Goal: Task Accomplishment & Management: Use online tool/utility

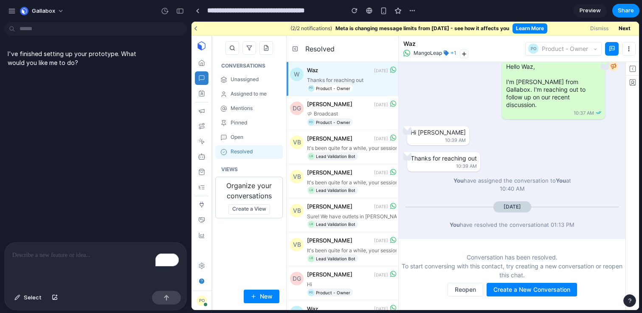
click at [42, 265] on div "To enrich screen reader interactions, please activate Accessibility in Grammarl…" at bounding box center [96, 264] width 182 height 45
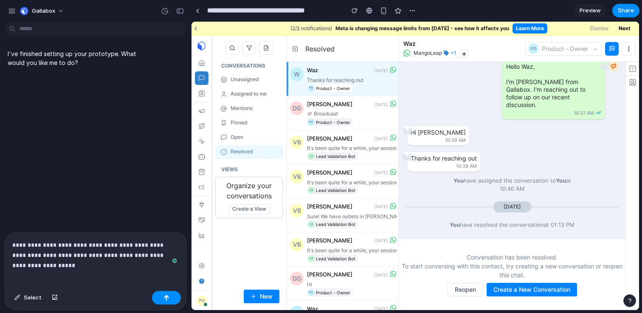
click at [133, 266] on div "**********" at bounding box center [96, 259] width 182 height 55
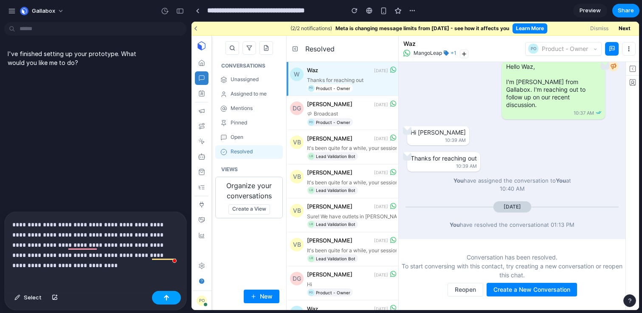
click at [164, 297] on div "button" at bounding box center [166, 297] width 6 height 6
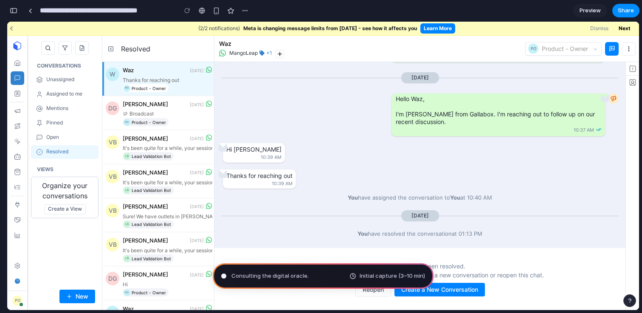
scroll to position [442, 0]
type input "**********"
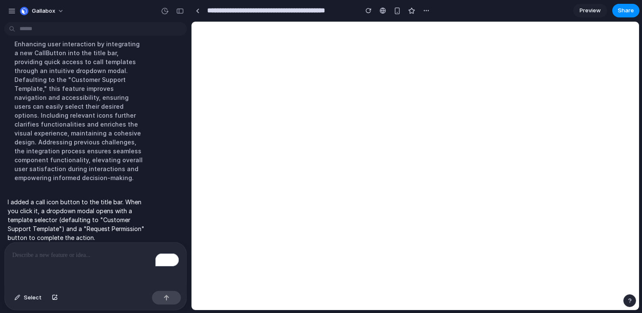
scroll to position [0, 0]
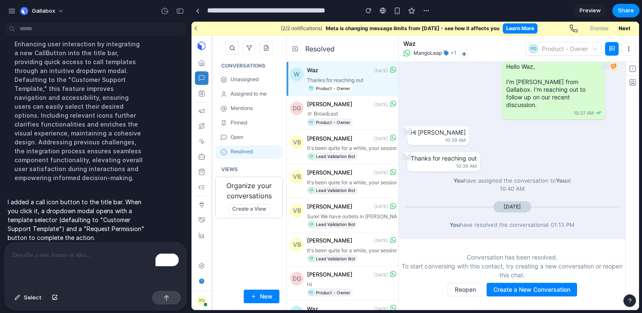
drag, startPoint x: 575, startPoint y: 29, endPoint x: 500, endPoint y: 56, distance: 79.2
click at [500, 56] on div "(2/2 notifications) Meta is changing message limits from [DATE] - see how it af…" at bounding box center [414, 166] width 447 height 288
click at [576, 29] on icon "button" at bounding box center [572, 28] width 7 height 7
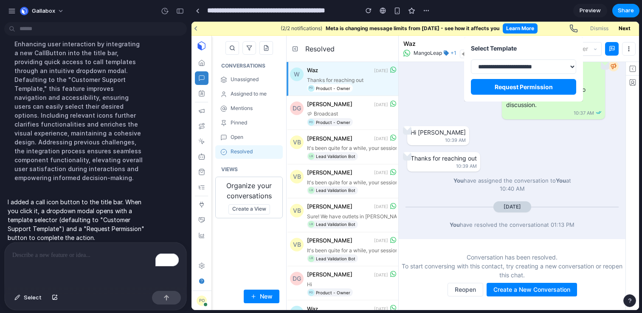
click at [557, 67] on select "**********" at bounding box center [523, 66] width 105 height 14
click at [471, 59] on select "**********" at bounding box center [523, 66] width 105 height 14
click at [446, 93] on div "**********" at bounding box center [414, 166] width 447 height 288
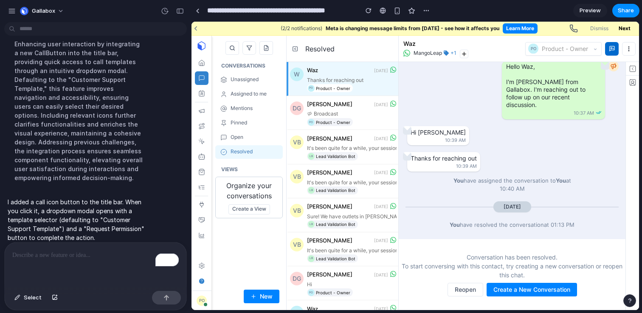
click at [611, 51] on icon "button" at bounding box center [612, 48] width 6 height 6
click at [92, 257] on p "To enrich screen reader interactions, please activate Accessibility in Grammarl…" at bounding box center [95, 255] width 166 height 10
click at [20, 298] on div "button" at bounding box center [17, 297] width 6 height 5
click at [576, 28] on div at bounding box center [415, 166] width 447 height 288
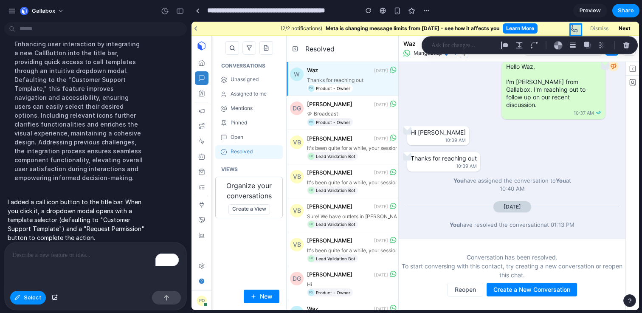
click at [576, 28] on div at bounding box center [415, 166] width 447 height 288
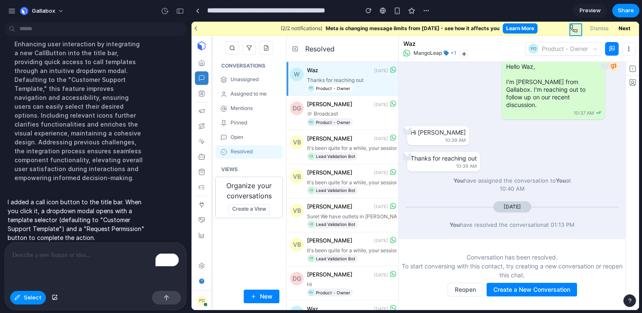
click at [576, 28] on div at bounding box center [415, 166] width 447 height 288
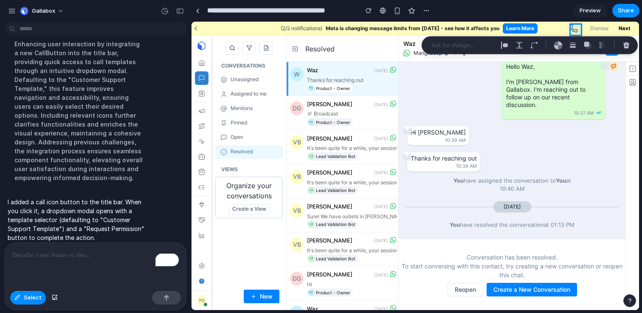
click at [71, 260] on div "To enrich screen reader interactions, please activate Accessibility in Grammarl…" at bounding box center [96, 264] width 182 height 45
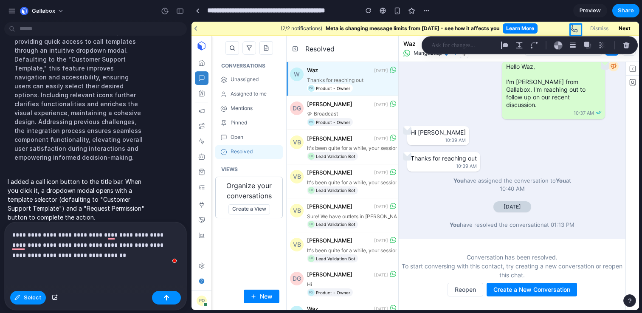
scroll to position [208, 0]
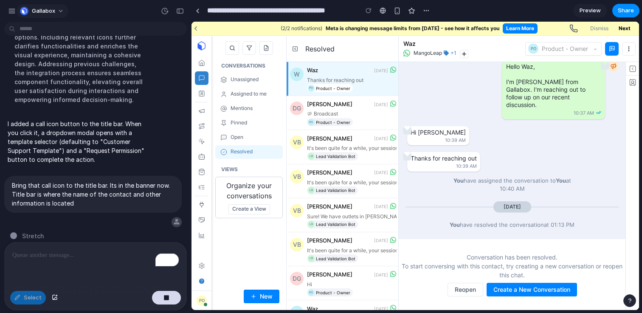
click at [58, 5] on button "Gallabox" at bounding box center [43, 11] width 52 height 14
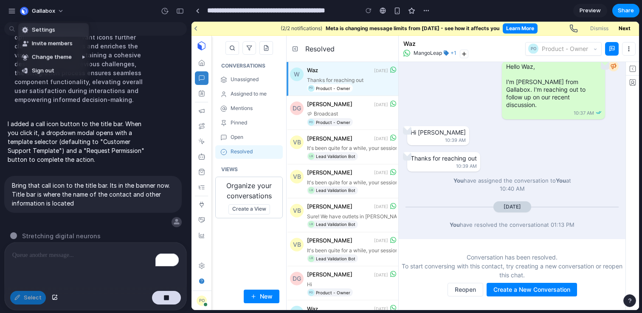
click at [55, 13] on div "Settings Invite members Change theme Sign out" at bounding box center [321, 156] width 642 height 313
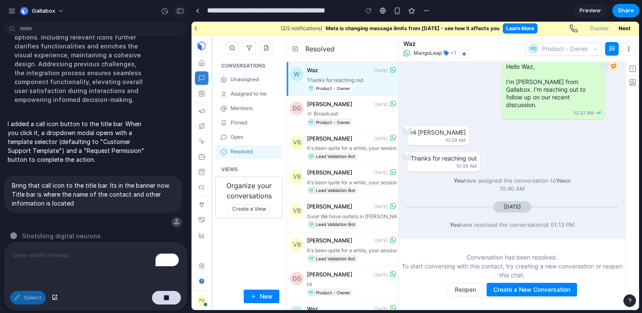
click at [183, 14] on button "button" at bounding box center [180, 11] width 14 height 14
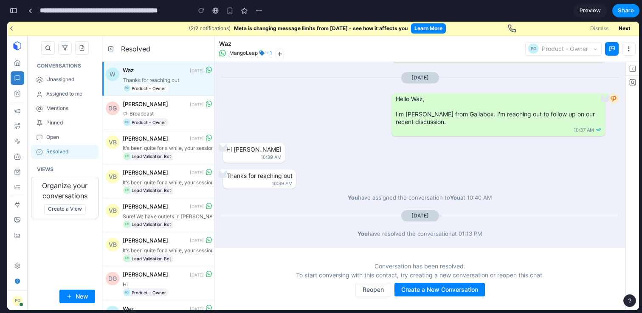
click at [14, 12] on div "button" at bounding box center [14, 11] width 8 height 6
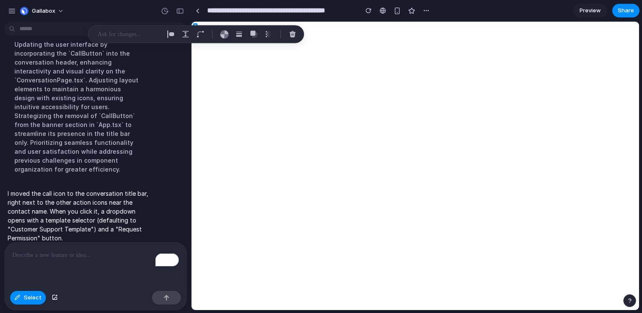
scroll to position [0, 0]
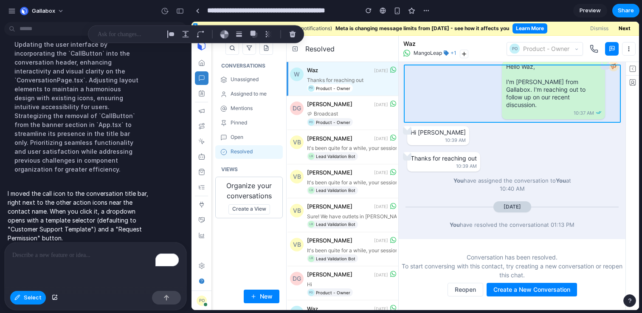
click at [432, 80] on div at bounding box center [415, 166] width 447 height 288
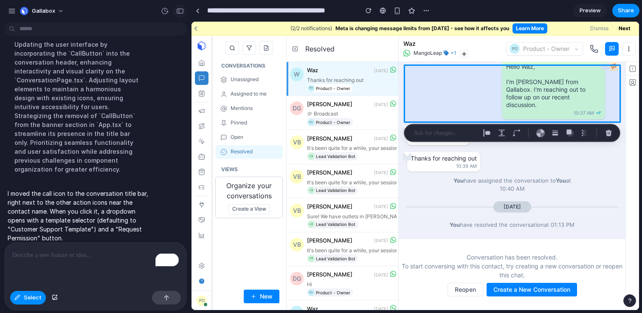
click at [181, 11] on div "button" at bounding box center [180, 11] width 8 height 6
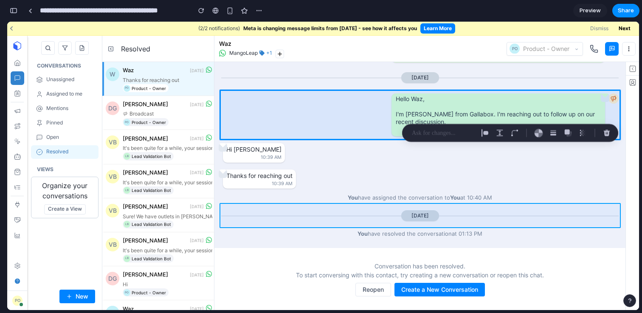
click at [522, 212] on div at bounding box center [414, 166] width 447 height 288
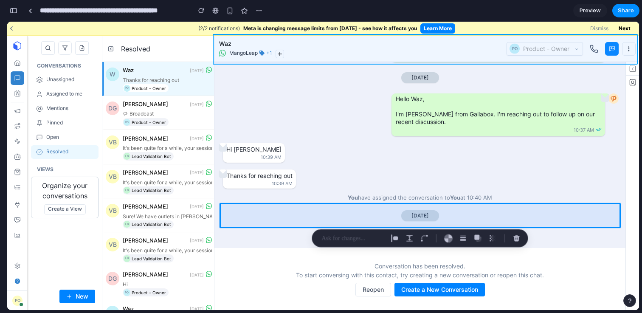
click at [592, 49] on div at bounding box center [414, 166] width 447 height 288
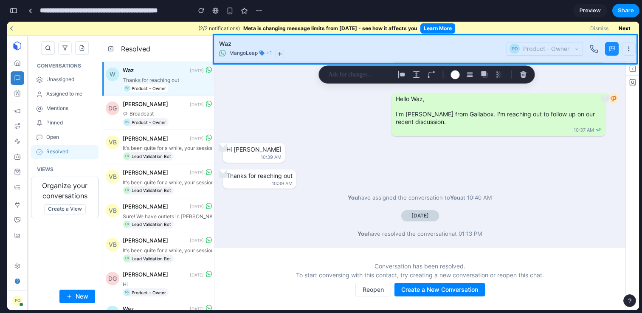
click at [592, 49] on div at bounding box center [414, 166] width 447 height 288
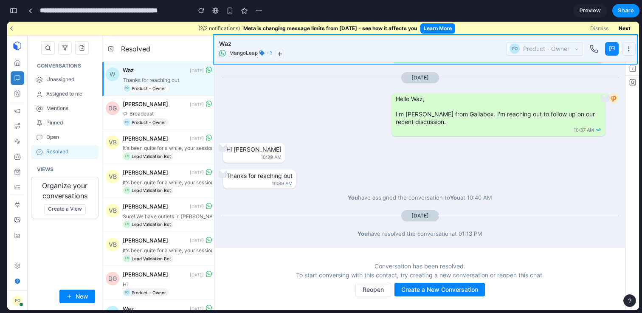
click at [594, 49] on div at bounding box center [414, 166] width 447 height 288
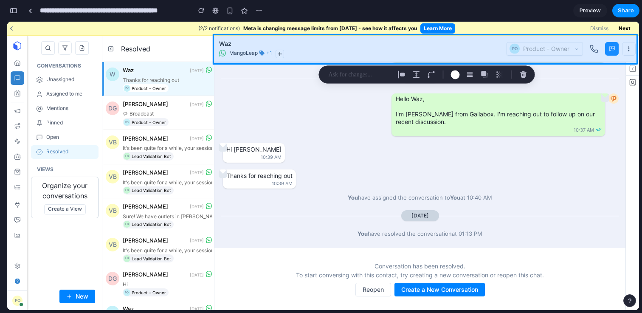
click at [594, 49] on div at bounding box center [414, 166] width 447 height 288
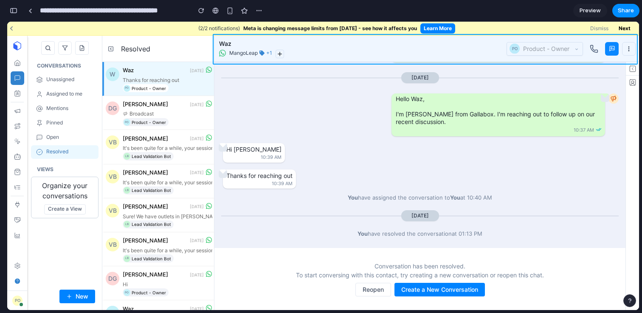
click at [594, 49] on div at bounding box center [414, 166] width 447 height 288
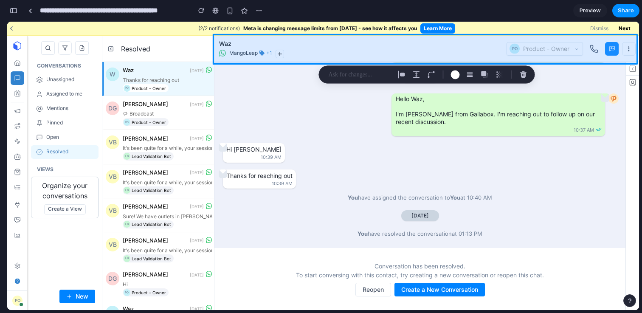
click at [594, 49] on div at bounding box center [414, 166] width 447 height 288
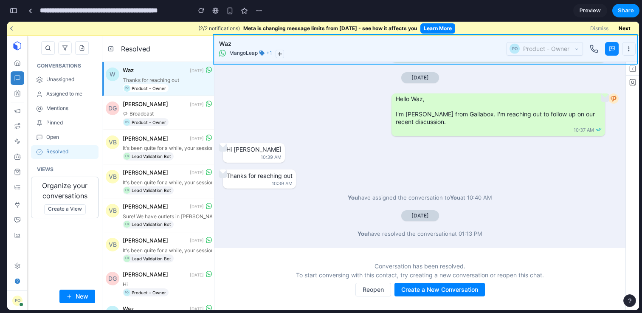
click at [594, 49] on div at bounding box center [414, 166] width 447 height 288
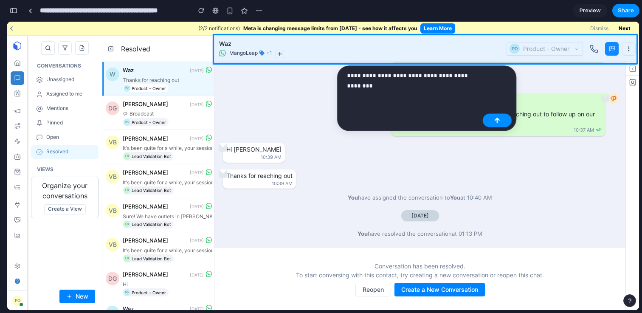
click at [424, 73] on p "**********" at bounding box center [413, 80] width 132 height 20
drag, startPoint x: 495, startPoint y: 121, endPoint x: 489, endPoint y: 97, distance: 24.8
click at [495, 121] on div "button" at bounding box center [497, 121] width 6 height 6
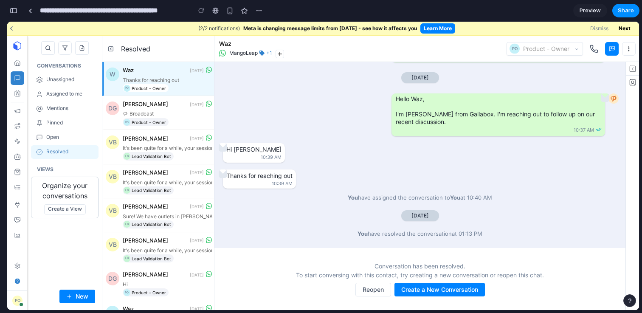
click at [14, 11] on div "button" at bounding box center [14, 11] width 8 height 6
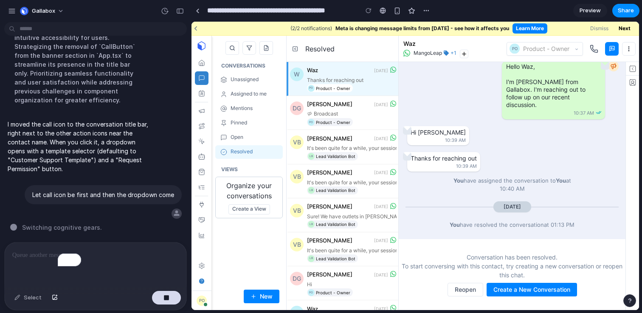
scroll to position [321, 0]
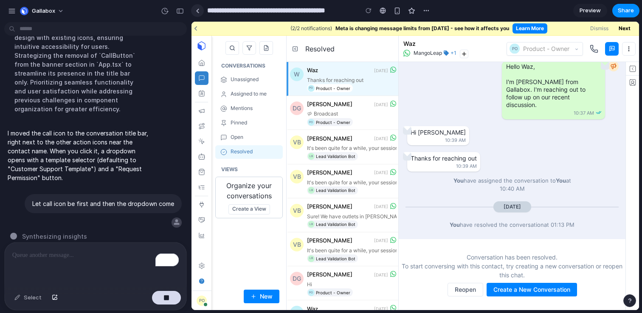
click at [182, 11] on div "button" at bounding box center [180, 11] width 8 height 6
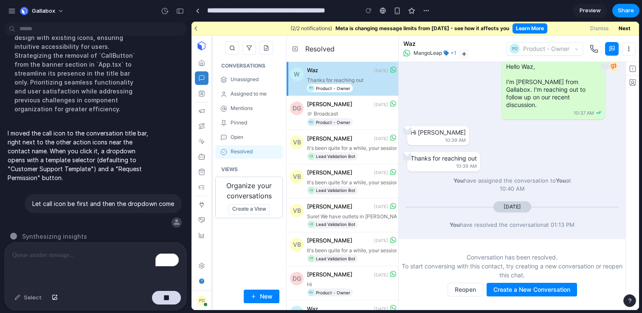
scroll to position [785, 0]
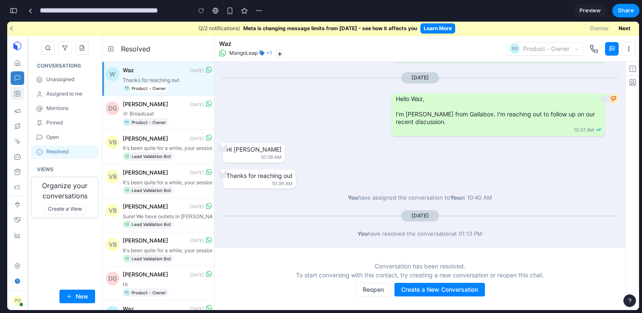
click at [21, 94] on button "button" at bounding box center [18, 94] width 14 height 14
click at [52, 94] on p "Assigned to me" at bounding box center [64, 94] width 36 height 6
drag, startPoint x: 33, startPoint y: 65, endPoint x: 84, endPoint y: 71, distance: 52.1
click at [84, 71] on div "CONVERSATIONS Unassigned Assigned to me Mentions Pinned Open Resolved" at bounding box center [64, 110] width 67 height 97
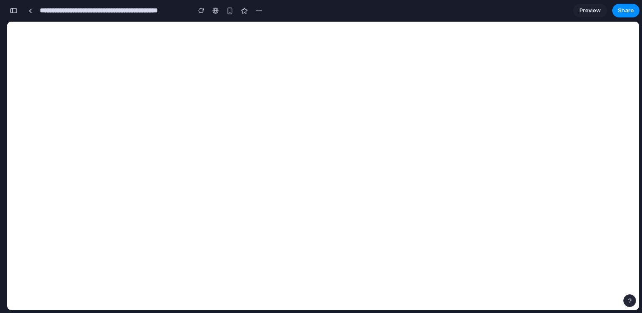
scroll to position [0, 0]
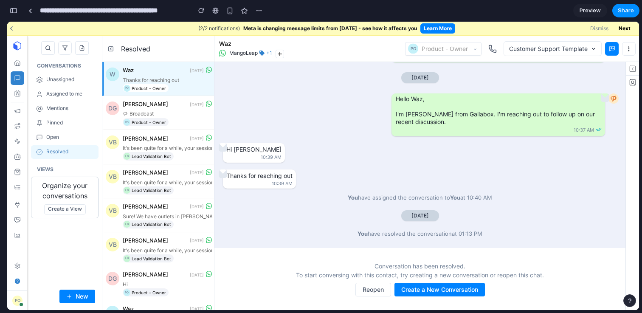
click at [491, 48] on icon "button" at bounding box center [492, 49] width 8 height 8
click at [17, 9] on div "button" at bounding box center [14, 11] width 8 height 6
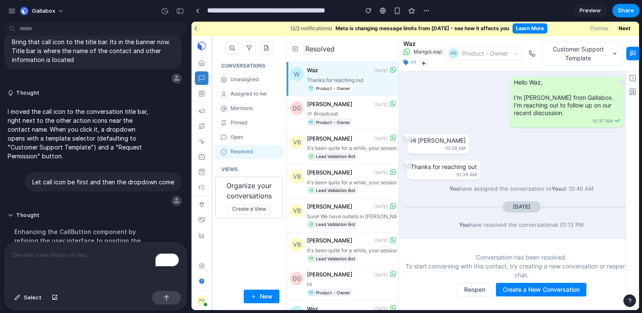
scroll to position [195, 0]
click at [148, 78] on div "button" at bounding box center [148, 79] width 7 height 7
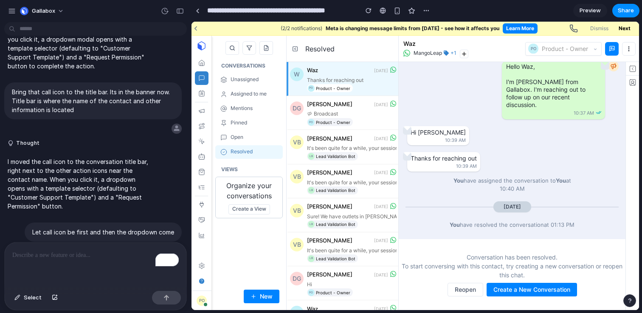
scroll to position [134, 0]
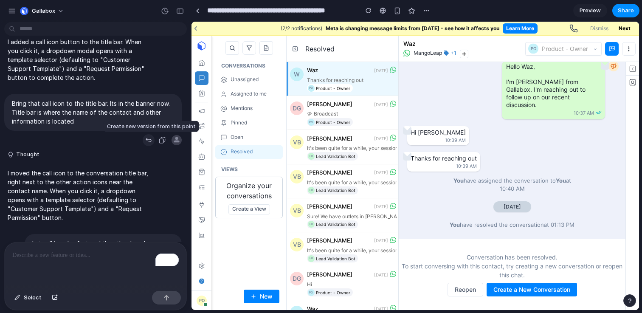
click at [149, 141] on div "button" at bounding box center [148, 140] width 7 height 7
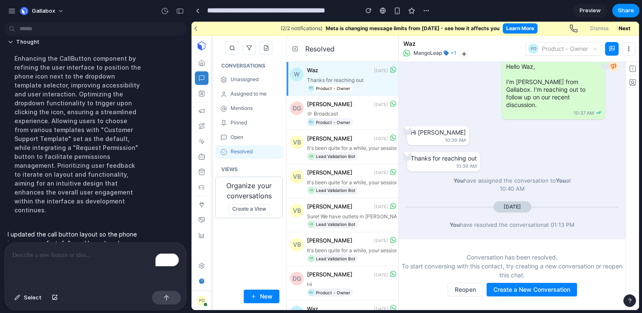
scroll to position [401, 0]
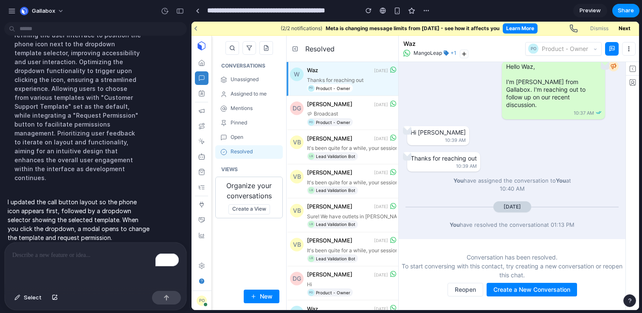
click at [87, 256] on p "To enrich screen reader interactions, please activate Accessibility in Grammarl…" at bounding box center [95, 255] width 166 height 10
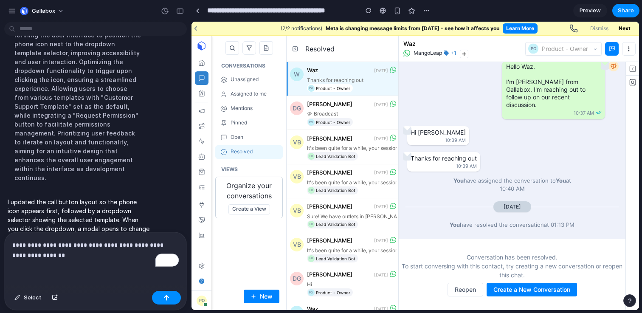
click at [54, 257] on p "**********" at bounding box center [95, 250] width 166 height 20
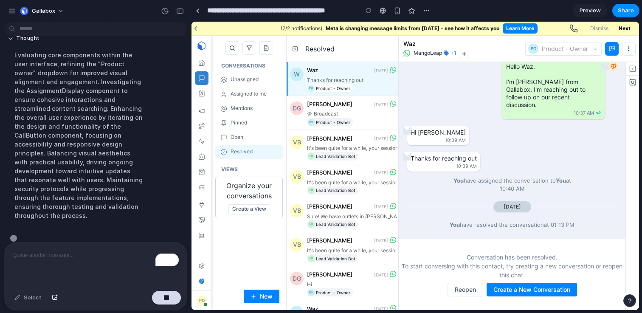
scroll to position [496, 0]
click at [574, 23] on button "button" at bounding box center [573, 28] width 15 height 10
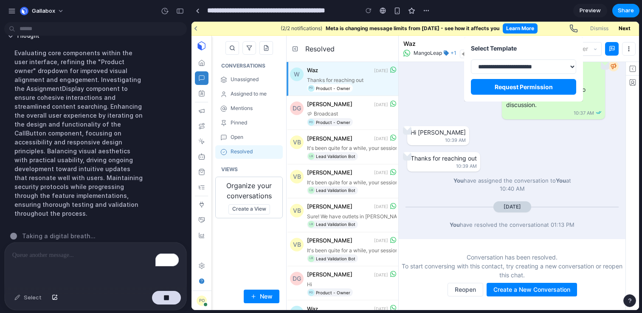
click at [531, 64] on select "**********" at bounding box center [523, 66] width 105 height 14
click at [537, 67] on select "**********" at bounding box center [523, 66] width 105 height 14
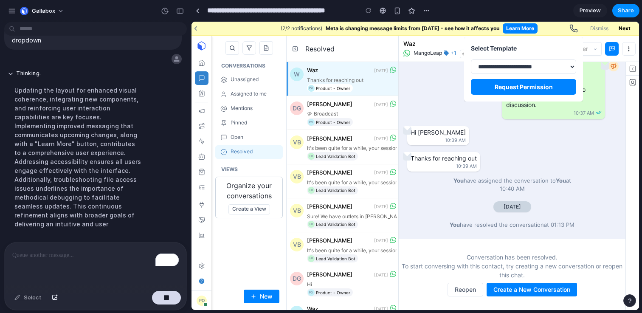
scroll to position [488, 0]
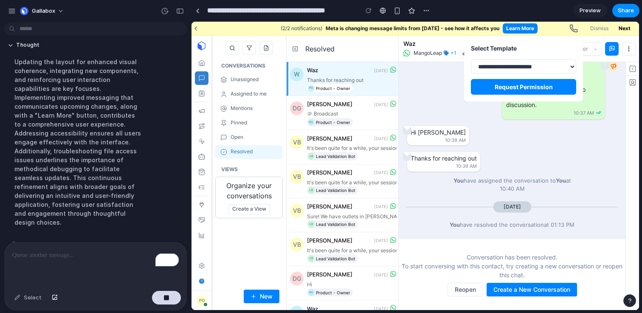
click at [566, 72] on select "**********" at bounding box center [523, 66] width 105 height 14
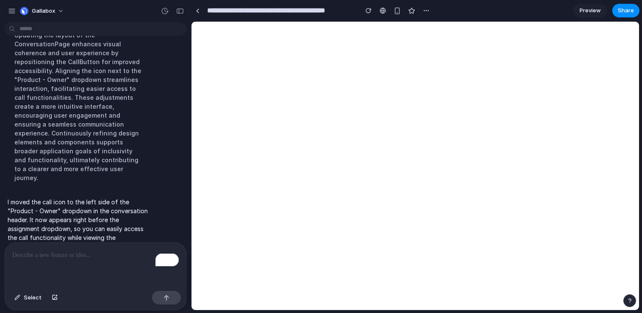
scroll to position [0, 0]
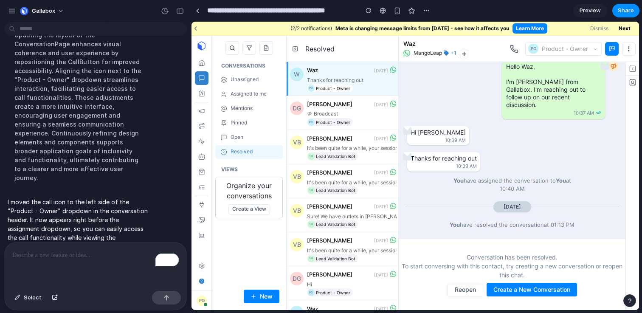
click at [513, 52] on icon "button" at bounding box center [513, 48] width 7 height 7
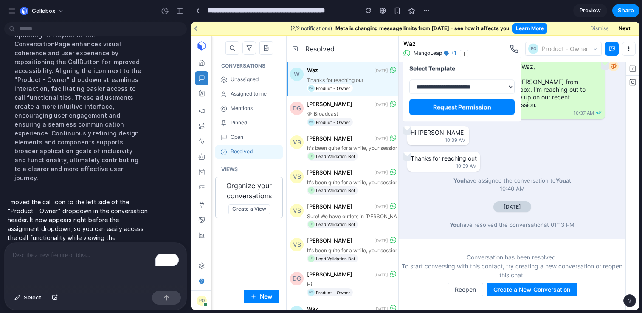
click at [496, 87] on select "**********" at bounding box center [461, 87] width 105 height 14
select select "**********"
click at [409, 80] on select "**********" at bounding box center [461, 87] width 105 height 14
click at [477, 110] on span "Request Permission" at bounding box center [462, 107] width 58 height 7
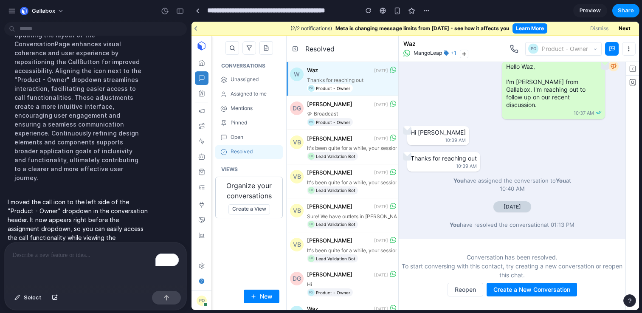
click at [244, 247] on div "CONVERSATIONS Unassigned Assigned to me Mentions Pinned Open Resolved VIEWS Org…" at bounding box center [248, 185] width 67 height 247
click at [510, 50] on icon "button" at bounding box center [514, 49] width 8 height 8
select select "**********"
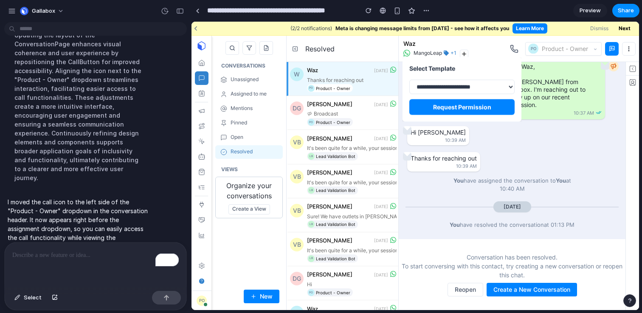
click at [449, 86] on select "**********" at bounding box center [461, 87] width 105 height 14
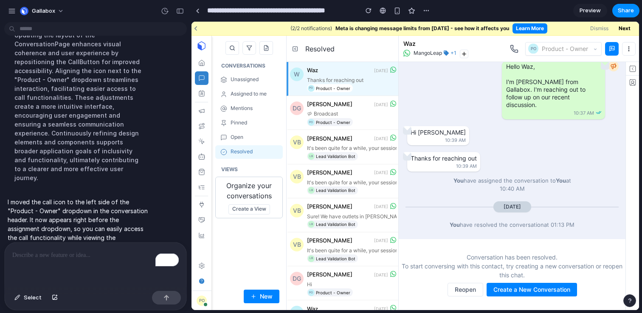
click at [331, 109] on div "**********" at bounding box center [414, 166] width 447 height 288
click at [331, 109] on div "[PERSON_NAME] [DATE]" at bounding box center [352, 104] width 90 height 10
click at [341, 115] on div "Broadcast" at bounding box center [352, 113] width 90 height 7
click at [511, 45] on icon "button" at bounding box center [514, 49] width 8 height 8
select select "**********"
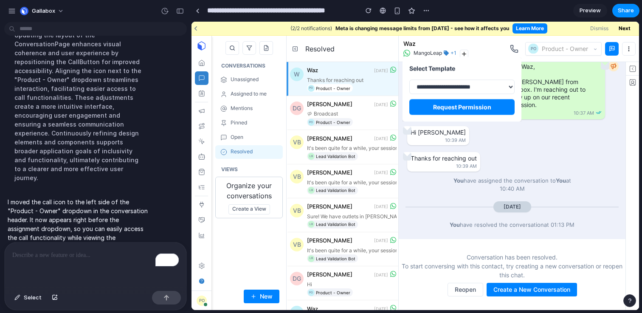
click at [348, 121] on div "**********" at bounding box center [414, 166] width 447 height 288
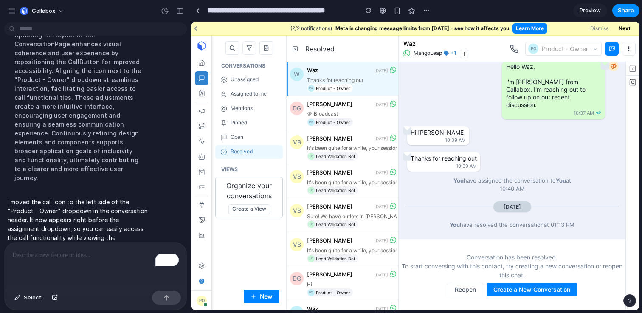
click at [111, 257] on p "To enrich screen reader interactions, please activate Accessibility in Grammarl…" at bounding box center [95, 255] width 166 height 10
drag, startPoint x: 26, startPoint y: 255, endPoint x: 6, endPoint y: 254, distance: 20.0
click at [6, 254] on div "Gallabox I've finished setting up your prototype. What would you like me to do?…" at bounding box center [95, 156] width 191 height 313
click at [62, 256] on p "**********" at bounding box center [95, 255] width 166 height 10
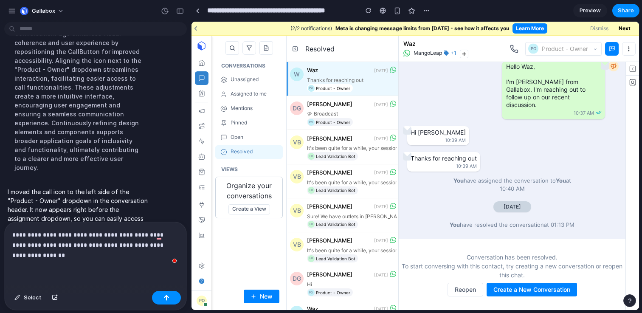
scroll to position [533, 0]
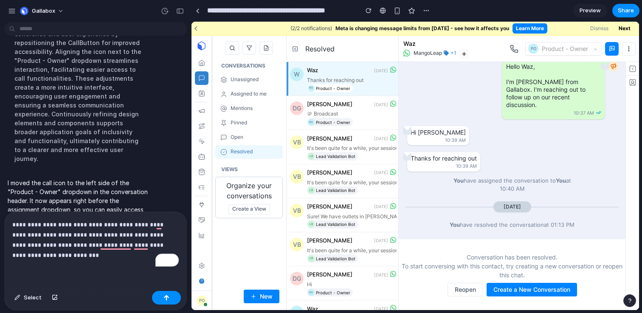
click at [517, 44] on button "button" at bounding box center [513, 49] width 15 height 10
select select "**********"
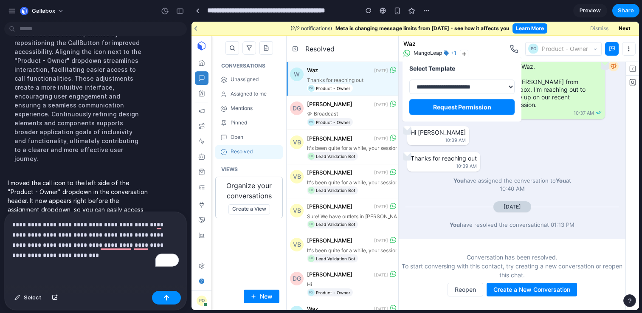
click at [59, 252] on p "**********" at bounding box center [95, 239] width 166 height 41
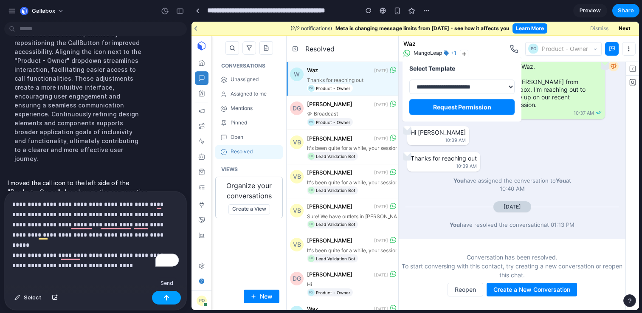
click at [165, 299] on div "button" at bounding box center [166, 297] width 6 height 6
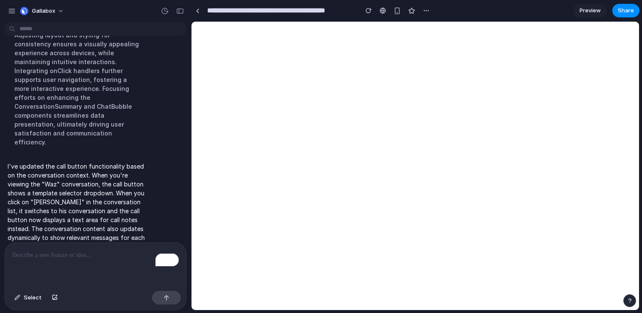
scroll to position [0, 0]
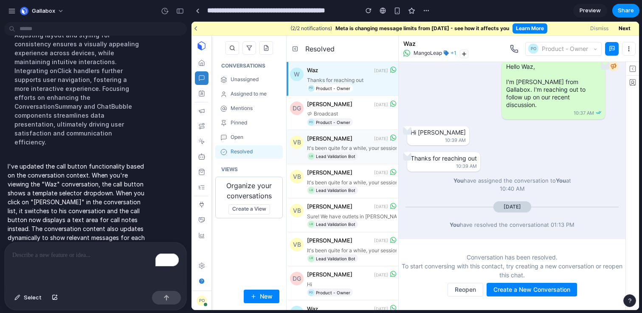
click at [367, 146] on p "It's been quite for a while, your session has expired" at bounding box center [352, 148] width 90 height 8
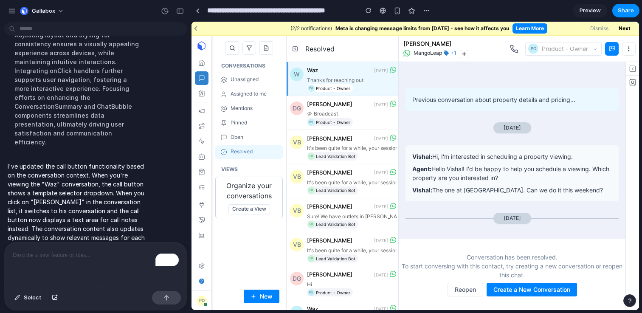
click at [516, 44] on button "button" at bounding box center [513, 49] width 15 height 10
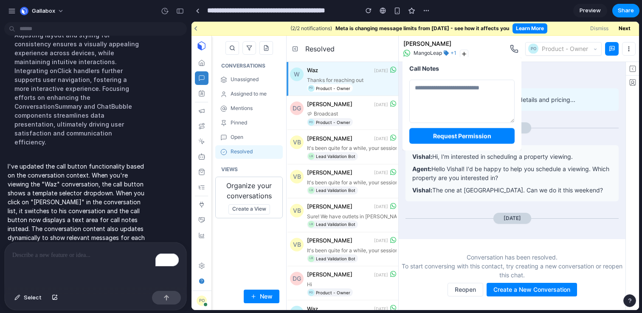
click at [484, 99] on textarea at bounding box center [461, 101] width 105 height 43
click at [98, 258] on p "To enrich screen reader interactions, please activate Accessibility in Grammarl…" at bounding box center [95, 255] width 166 height 10
click at [316, 89] on div "Call Notes Request Permission" at bounding box center [414, 166] width 447 height 288
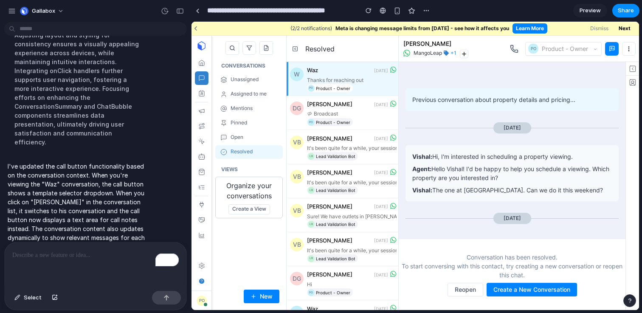
click at [513, 50] on icon "button" at bounding box center [514, 49] width 8 height 8
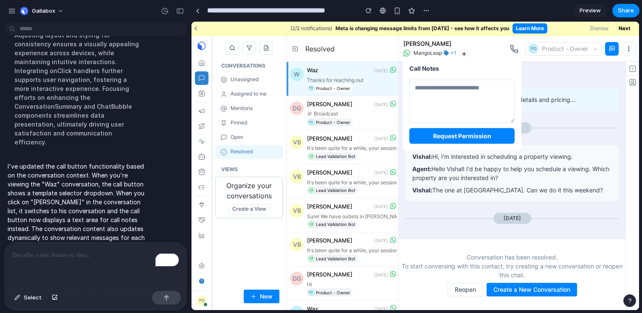
click at [335, 176] on div "Call Notes Request Permission" at bounding box center [414, 166] width 447 height 288
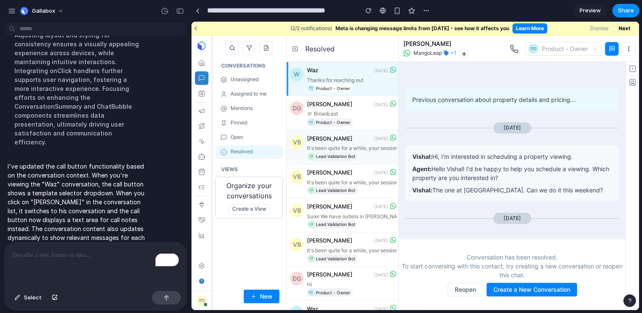
click at [342, 143] on div "[PERSON_NAME] [DATE]" at bounding box center [352, 138] width 90 height 10
click at [514, 51] on icon "button" at bounding box center [514, 49] width 8 height 8
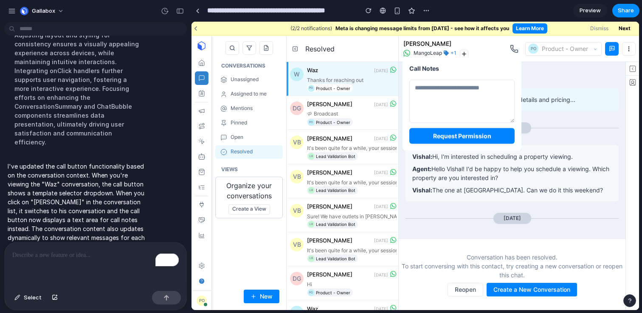
click at [323, 83] on div "Call Notes Request Permission" at bounding box center [414, 166] width 447 height 288
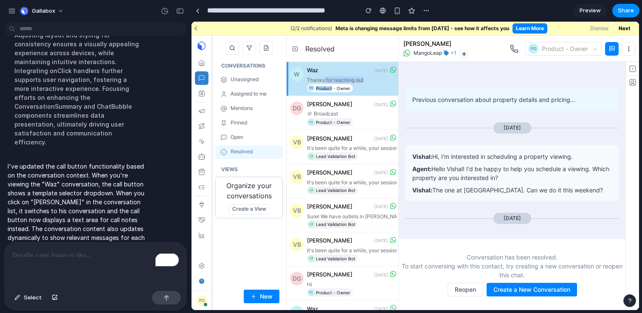
click at [324, 83] on div "PO Product - Owner" at bounding box center [321, 87] width 63 height 9
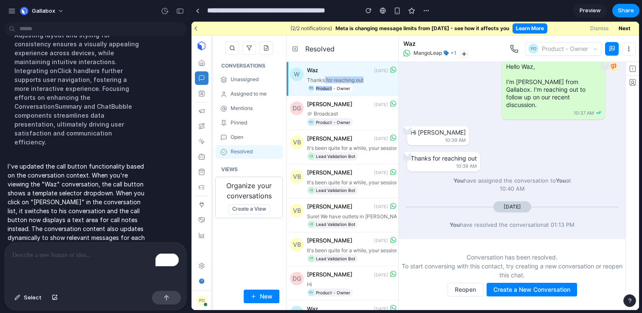
click at [510, 47] on icon "button" at bounding box center [514, 49] width 8 height 8
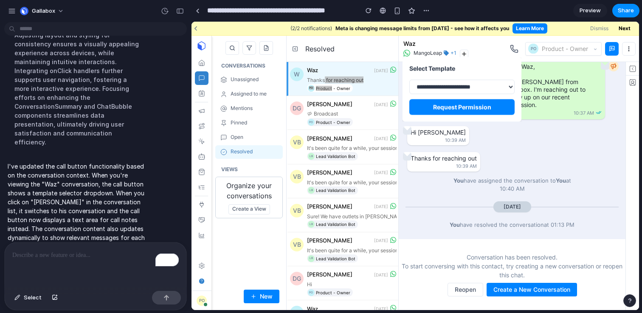
click at [69, 253] on p "To enrich screen reader interactions, please activate Accessibility in Grammarl…" at bounding box center [95, 255] width 166 height 10
click at [69, 253] on p "**********" at bounding box center [95, 255] width 166 height 10
click at [358, 145] on div "**********" at bounding box center [414, 166] width 447 height 288
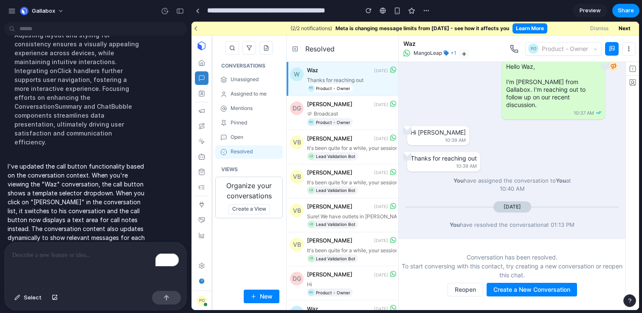
click at [513, 48] on icon "button" at bounding box center [514, 49] width 8 height 8
click at [330, 150] on div "**********" at bounding box center [414, 166] width 447 height 288
click at [335, 146] on p "It's been quite for a while, your session has expired" at bounding box center [352, 148] width 90 height 8
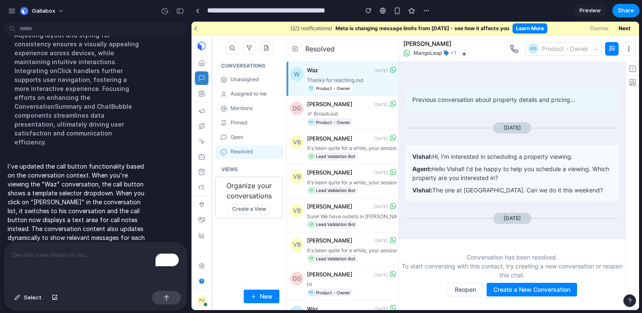
click at [511, 51] on icon "button" at bounding box center [514, 49] width 8 height 8
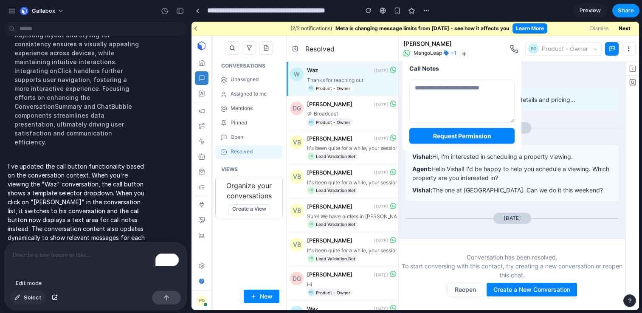
click at [22, 297] on button "Select" at bounding box center [28, 298] width 36 height 14
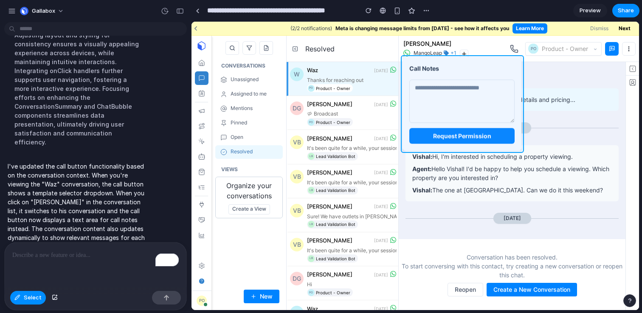
click at [429, 73] on div at bounding box center [415, 166] width 447 height 288
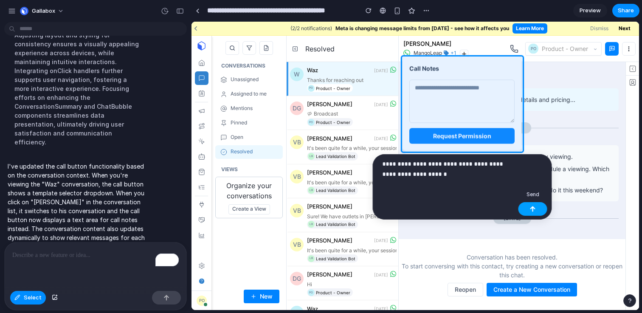
click at [527, 206] on button "button" at bounding box center [532, 209] width 29 height 14
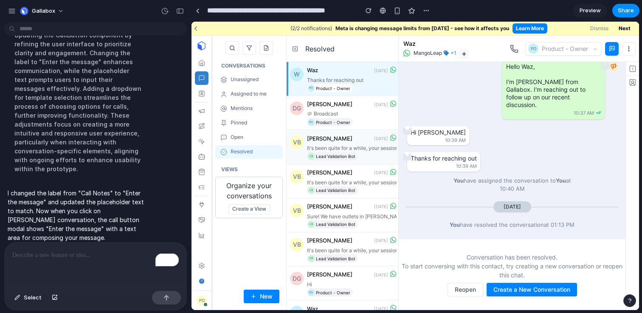
click at [345, 149] on p "It's been quite for a while, your session has expired" at bounding box center [352, 148] width 90 height 8
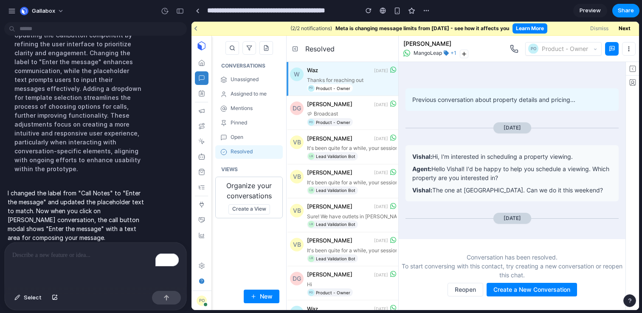
click at [511, 49] on icon "button" at bounding box center [513, 48] width 7 height 7
click at [329, 151] on div "Enter the message Request Permission" at bounding box center [414, 166] width 447 height 288
click at [123, 260] on div "To enrich screen reader interactions, please activate Accessibility in Grammarl…" at bounding box center [96, 264] width 182 height 45
click at [86, 253] on p "To enrich screen reader interactions, please activate Accessibility in Grammarl…" at bounding box center [95, 255] width 166 height 10
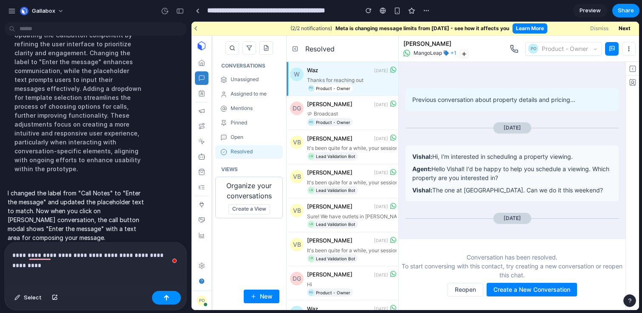
scroll to position [867, 0]
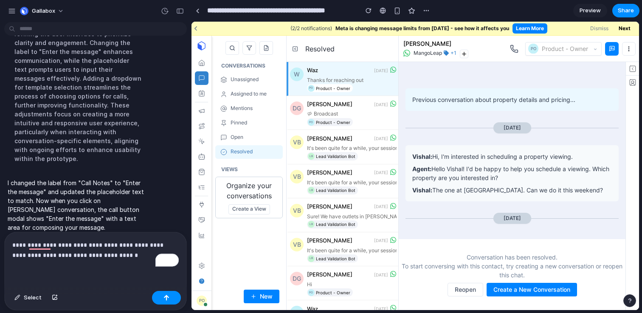
click at [39, 257] on p "**********" at bounding box center [95, 250] width 166 height 20
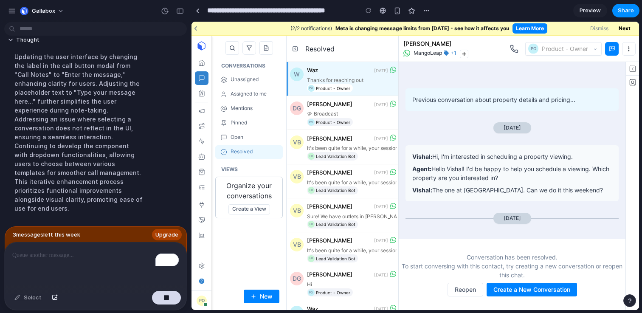
scroll to position [968, 0]
click at [164, 235] on span "Upgrade" at bounding box center [166, 234] width 23 height 8
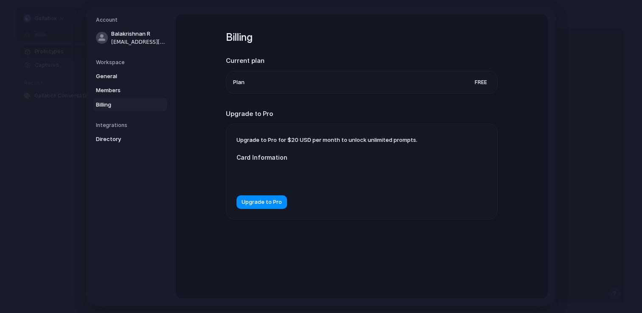
click at [451, 86] on li "Plan Free" at bounding box center [361, 82] width 257 height 22
drag, startPoint x: 275, startPoint y: 84, endPoint x: 280, endPoint y: 84, distance: 5.9
click at [275, 84] on li "Plan Free" at bounding box center [361, 82] width 257 height 22
click at [481, 81] on span "Free" at bounding box center [480, 82] width 19 height 8
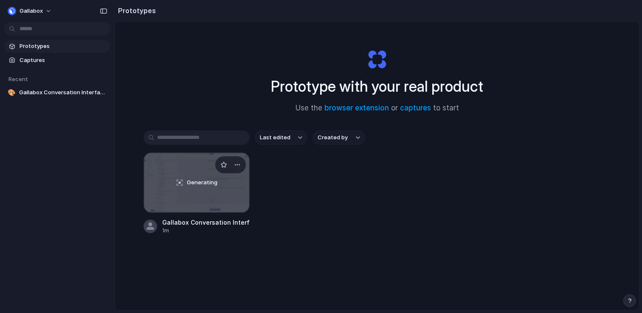
click at [176, 191] on div "Generating" at bounding box center [196, 182] width 105 height 59
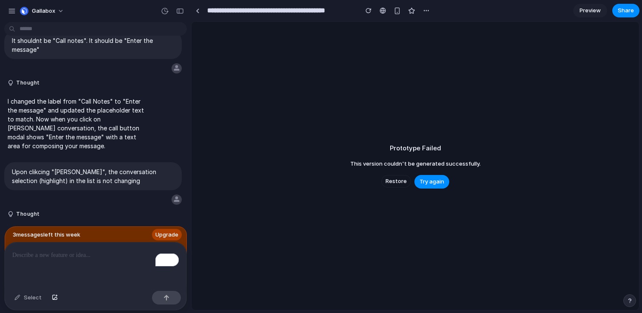
scroll to position [793, 0]
click at [430, 185] on span "Try again" at bounding box center [431, 181] width 25 height 8
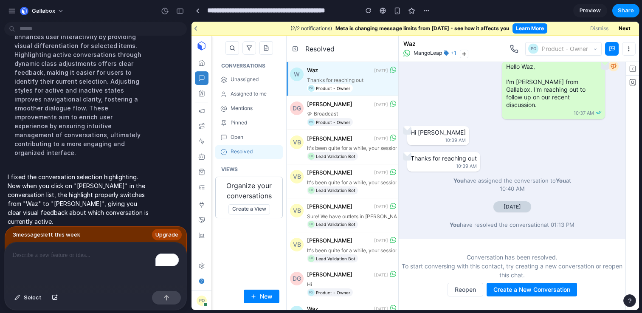
scroll to position [0, 0]
